Goal: Find contact information: Find contact information

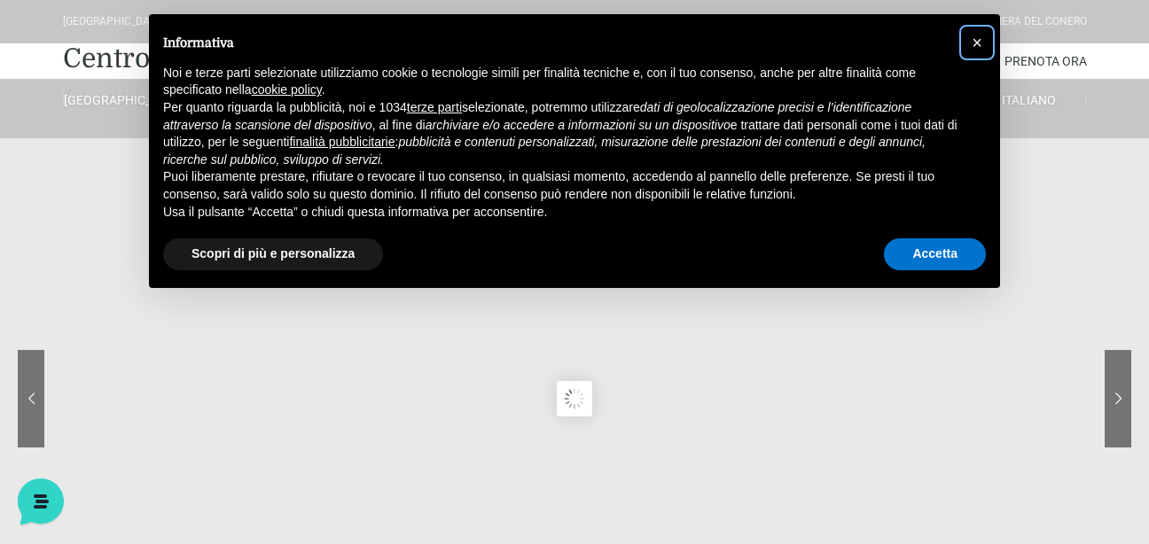
click at [979, 43] on span "×" at bounding box center [977, 43] width 11 height 20
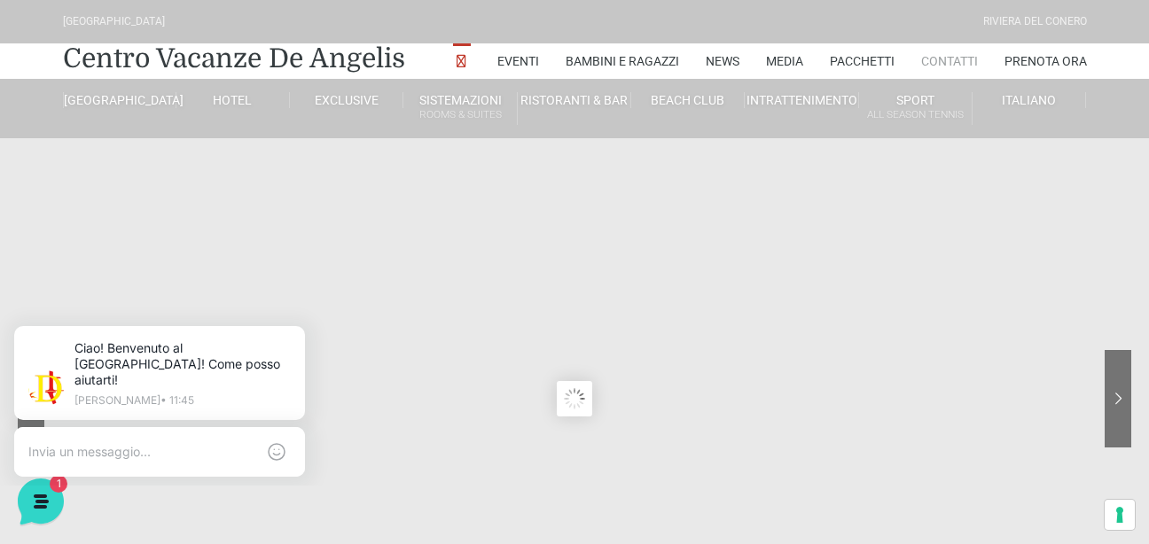
click at [935, 61] on link "Contatti" at bounding box center [949, 60] width 57 height 35
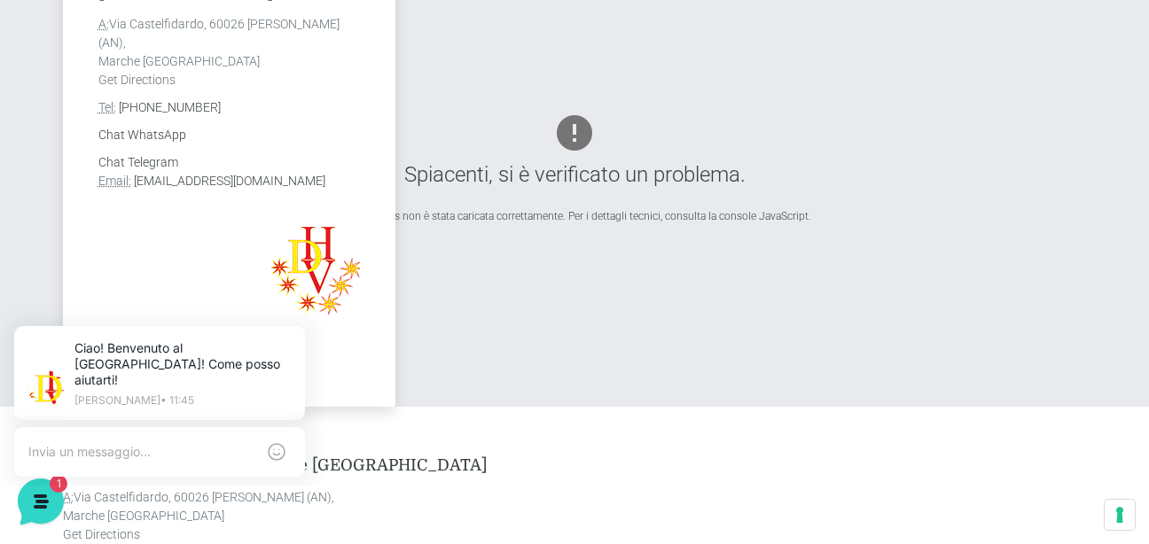
scroll to position [621, 0]
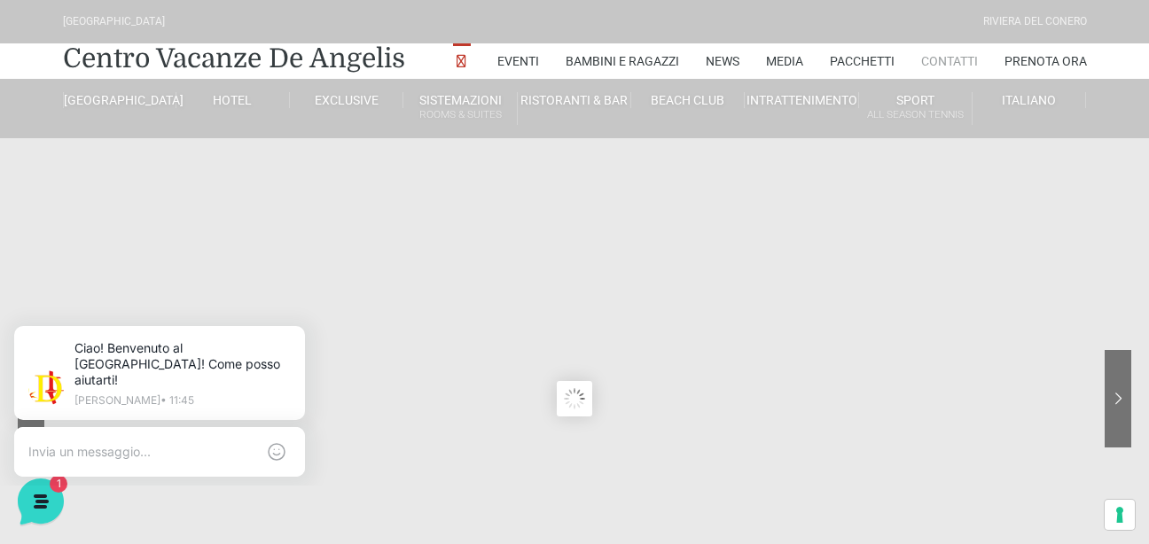
click at [950, 58] on link "Contatti" at bounding box center [949, 60] width 57 height 35
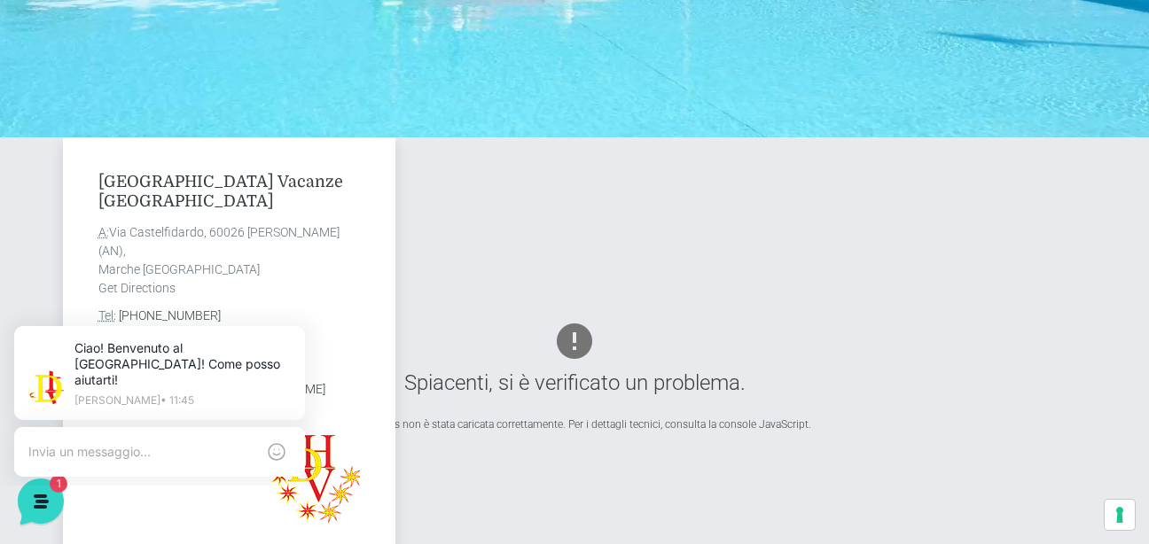
scroll to position [621, 0]
